Goal: Find contact information: Find contact information

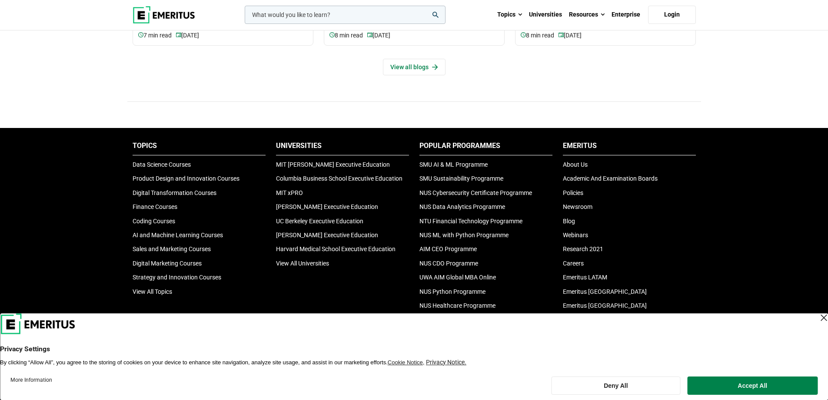
scroll to position [3016, 0]
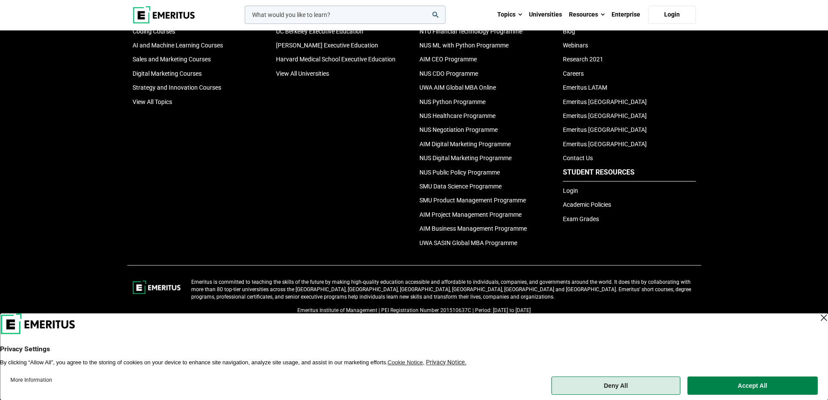
click at [618, 389] on button "Deny All" at bounding box center [615, 385] width 129 height 18
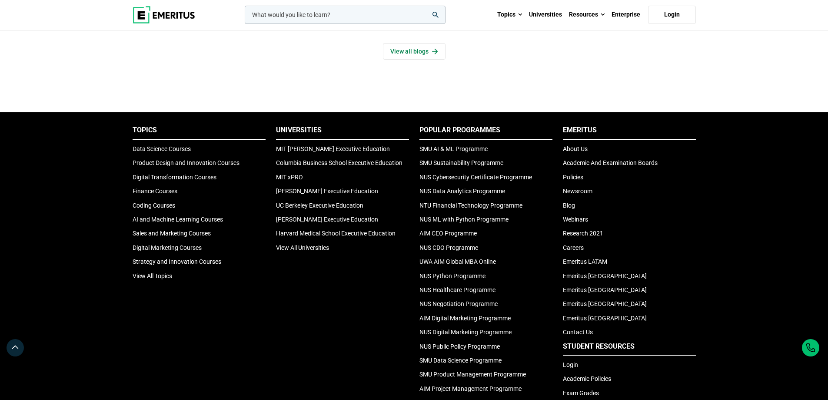
scroll to position [2886, 0]
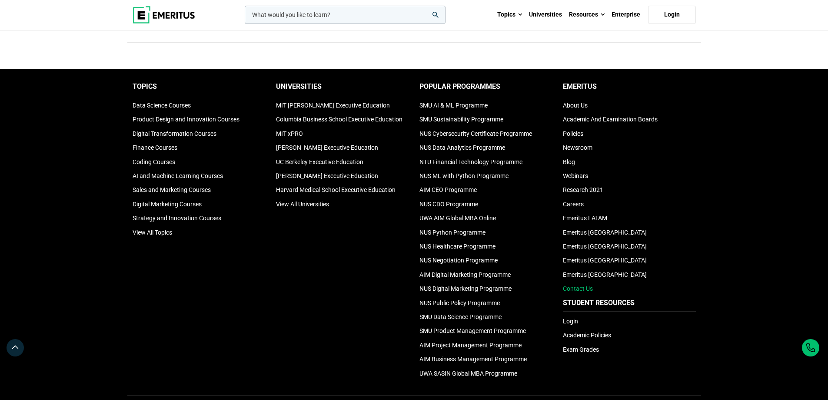
click at [569, 291] on link "Contact Us" at bounding box center [578, 288] width 30 height 7
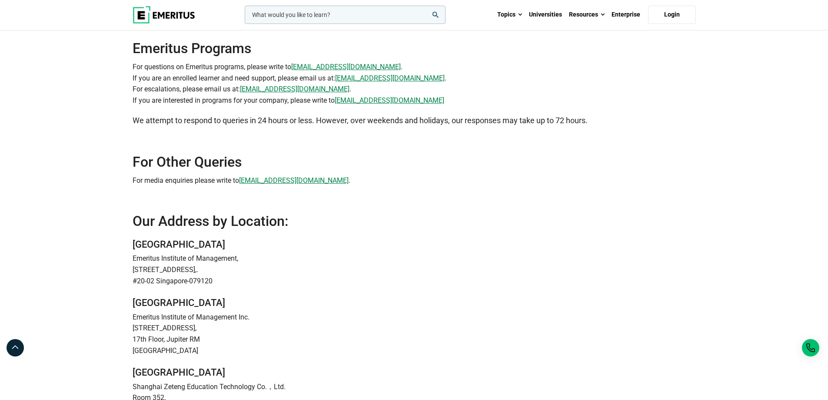
scroll to position [43, 0]
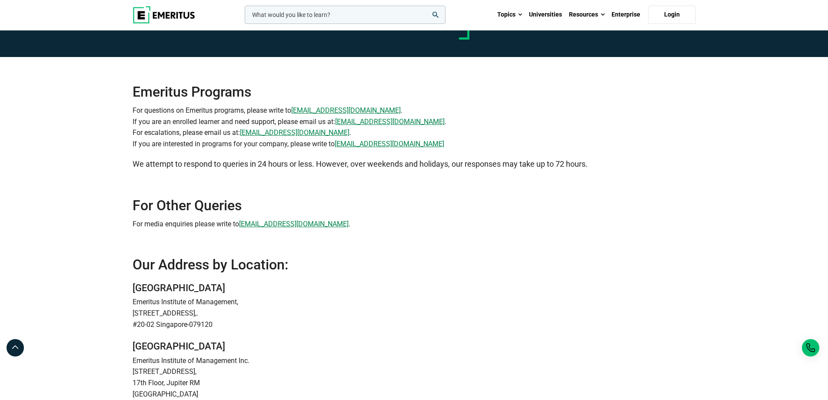
drag, startPoint x: 373, startPoint y: 145, endPoint x: 489, endPoint y: 95, distance: 126.4
click at [498, 96] on h2 "Emeritus Programs" at bounding box center [415, 78] width 564 height 43
click at [484, 110] on p "For questions on Emeritus programs, please write to [EMAIL_ADDRESS][DOMAIN_NAME…" at bounding box center [415, 127] width 564 height 44
